Goal: Information Seeking & Learning: Learn about a topic

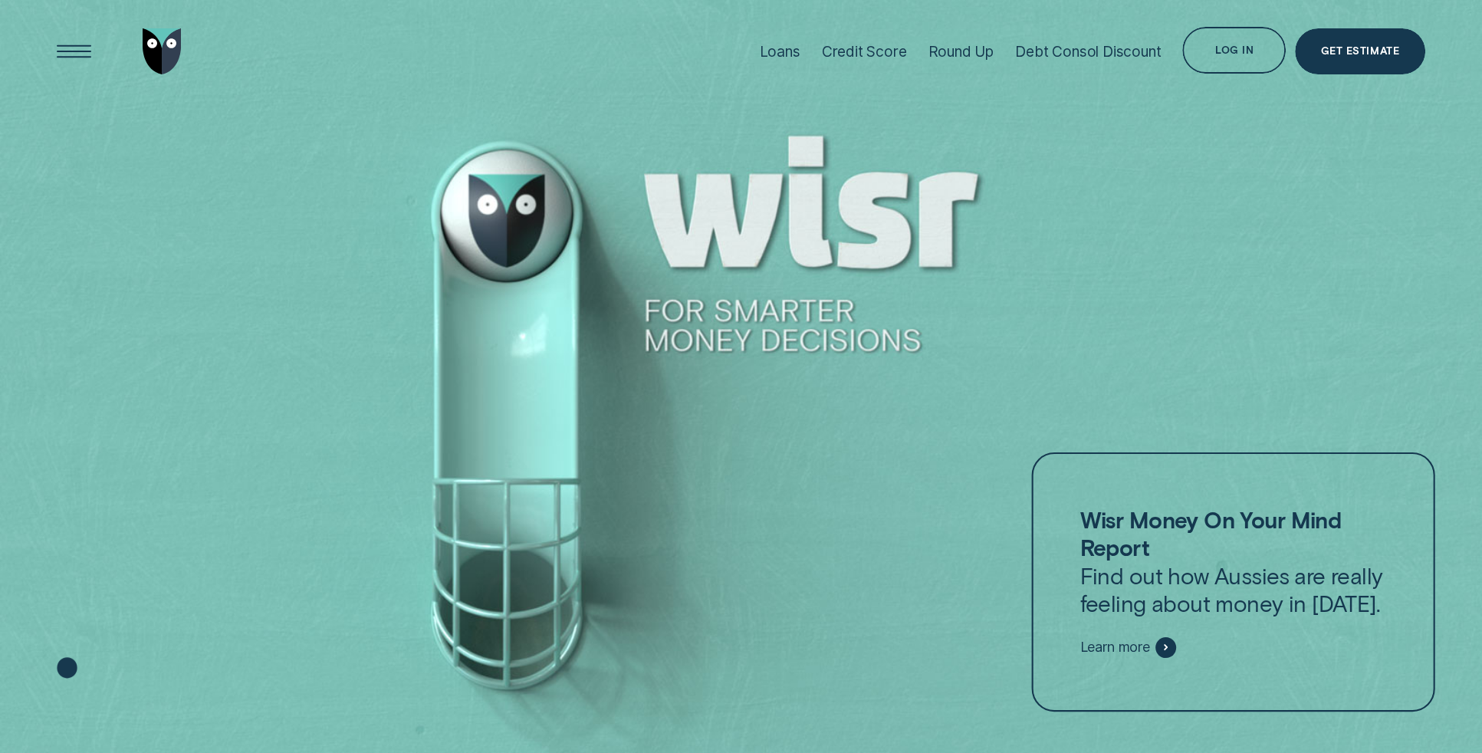
click at [1066, 484] on div at bounding box center [1232, 581] width 403 height 259
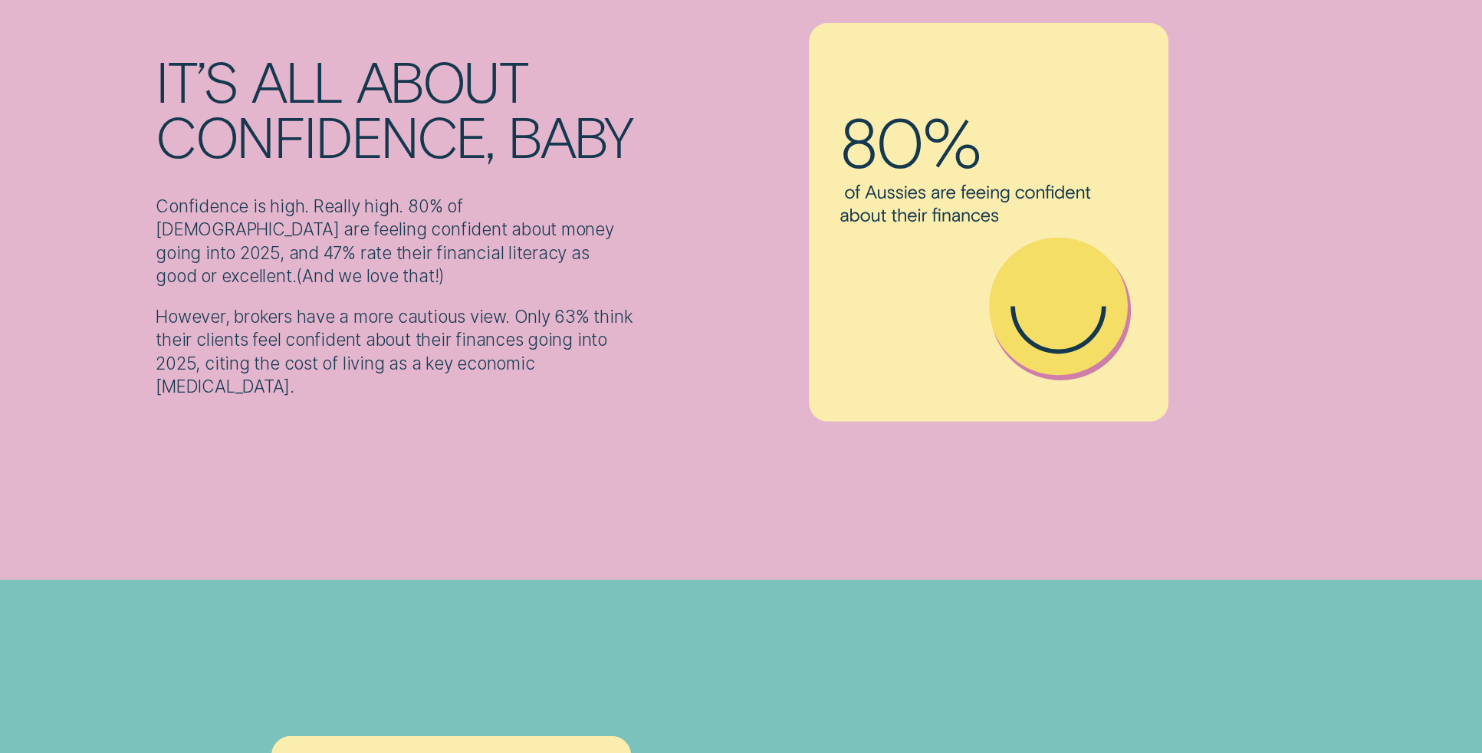
scroll to position [2382, 0]
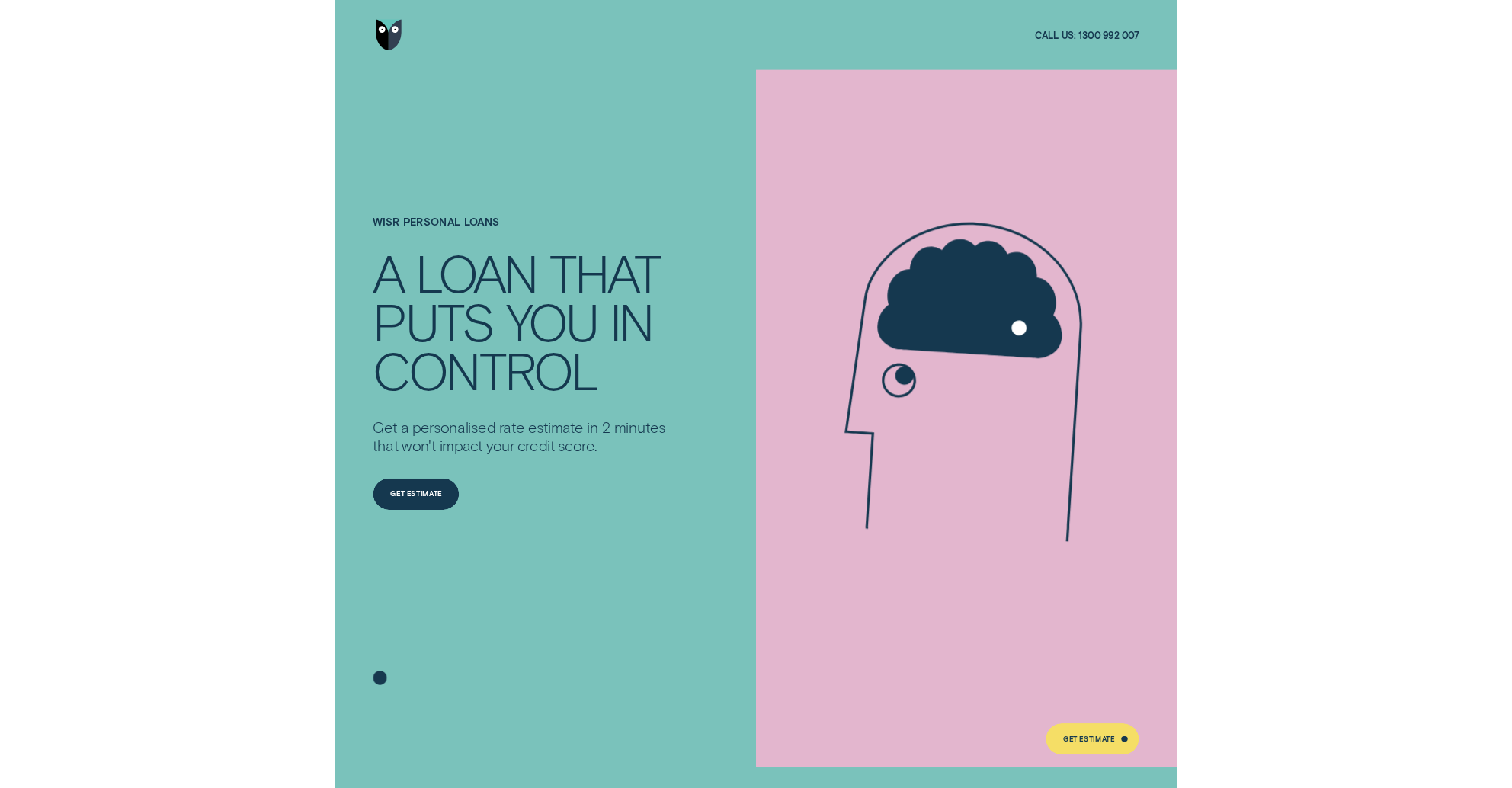
scroll to position [563, 0]
